Goal: Find specific page/section: Locate a particular part of the current website

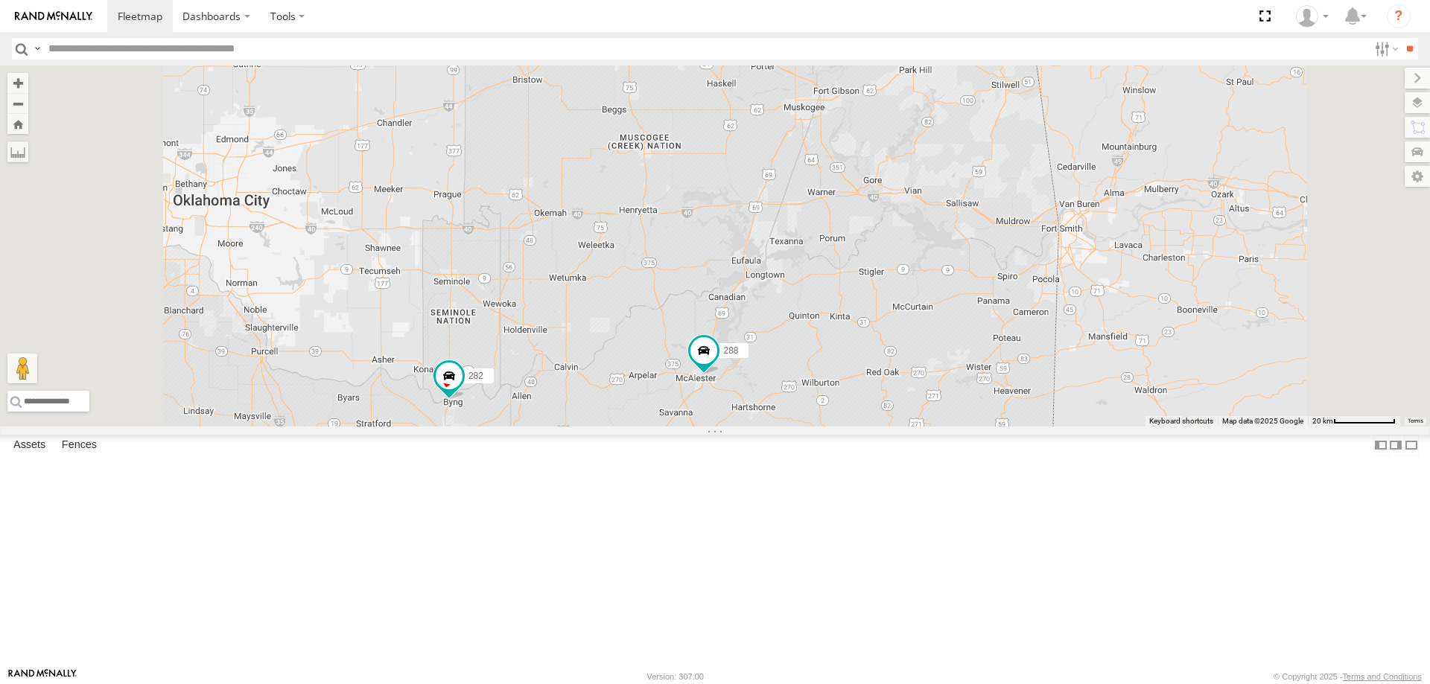
drag, startPoint x: 553, startPoint y: 589, endPoint x: 561, endPoint y: 506, distance: 83.0
click at [560, 427] on div "244 270 262 288 292 280 256 232 284 302 282" at bounding box center [715, 246] width 1430 height 361
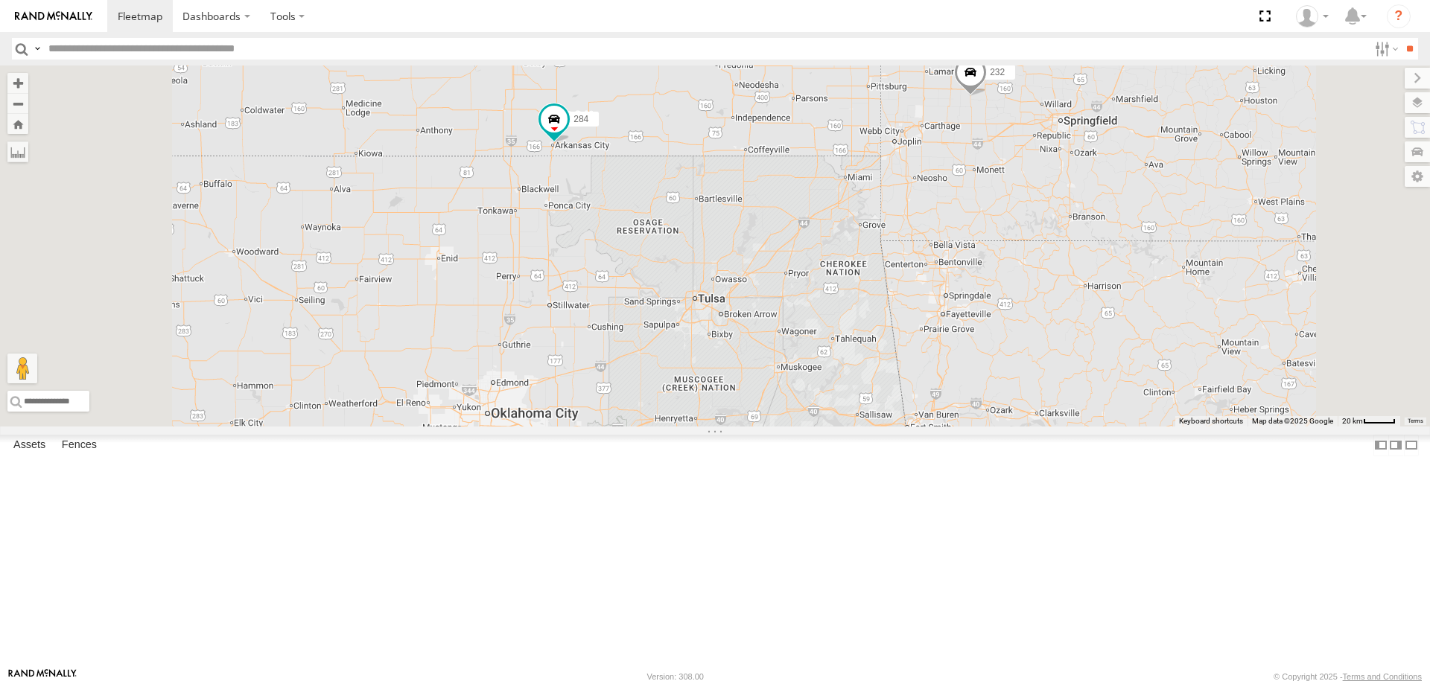
drag, startPoint x: 717, startPoint y: 517, endPoint x: 779, endPoint y: 347, distance: 180.7
click at [778, 351] on div "298 270 272 278 256 232 244 262 288 292 304 284 302 282 294 280 264 286" at bounding box center [715, 246] width 1430 height 361
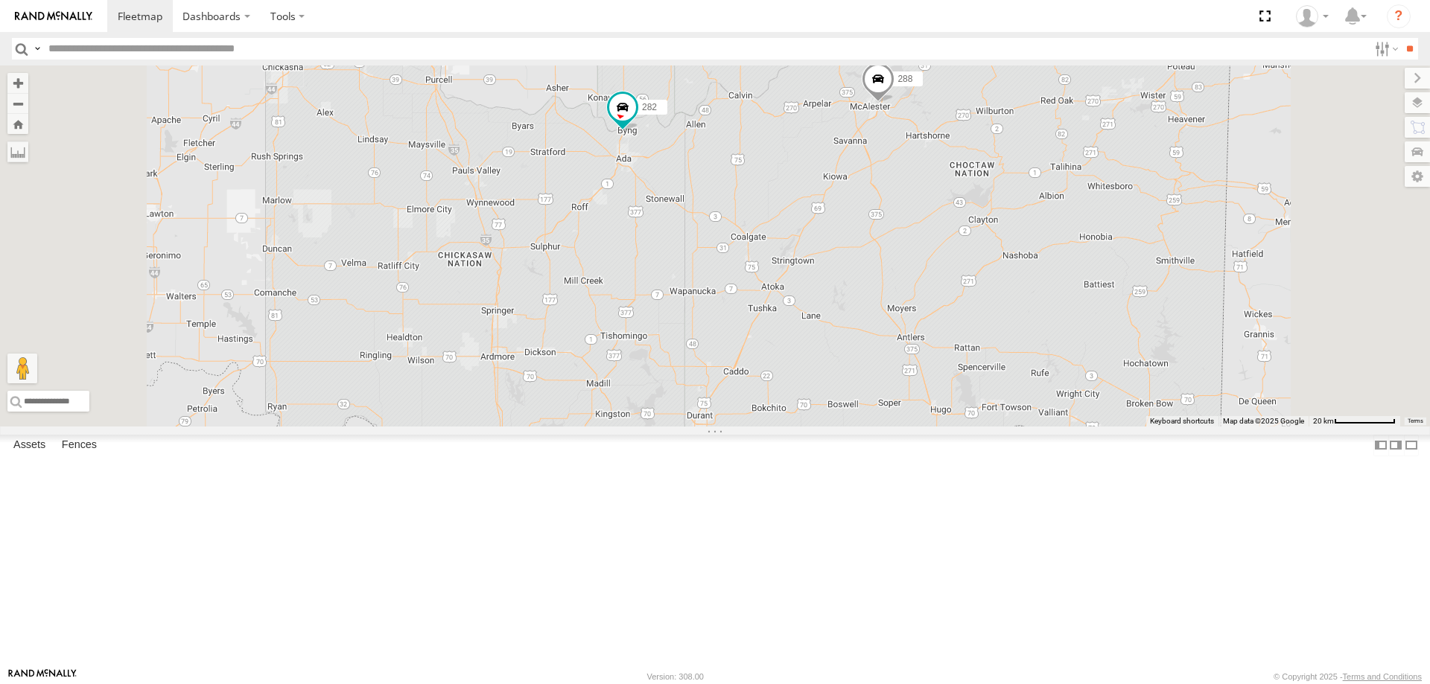
drag, startPoint x: 857, startPoint y: 400, endPoint x: 883, endPoint y: 391, distance: 27.6
click at [878, 393] on div "298 270 272 278 256 232 244 262 288 292 304 284 302 282 294 280 264 286" at bounding box center [715, 246] width 1430 height 361
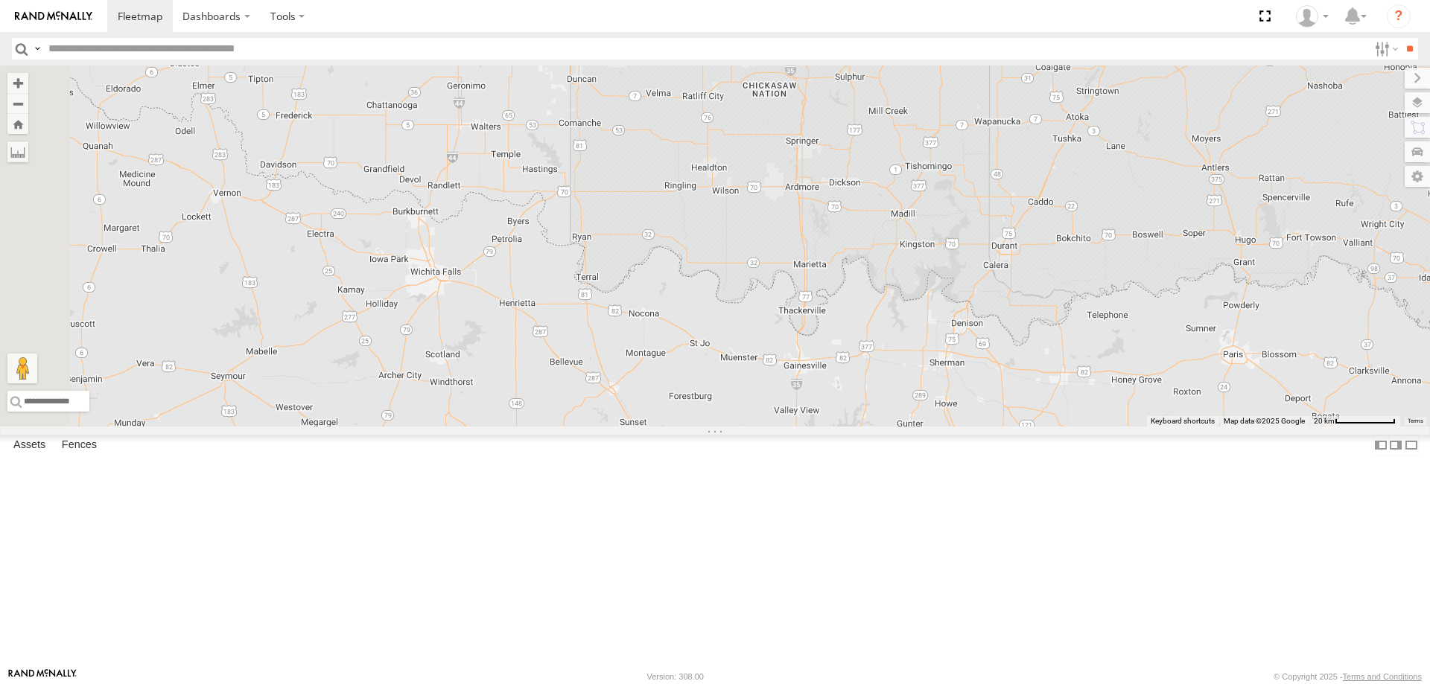
drag, startPoint x: 1023, startPoint y: 571, endPoint x: 982, endPoint y: 406, distance: 170.4
click at [988, 420] on div "298 270 272 278 256 232 244 262 288 292 304 284 302 282 294 280 264 286" at bounding box center [715, 246] width 1430 height 361
